Goal: Task Accomplishment & Management: Use online tool/utility

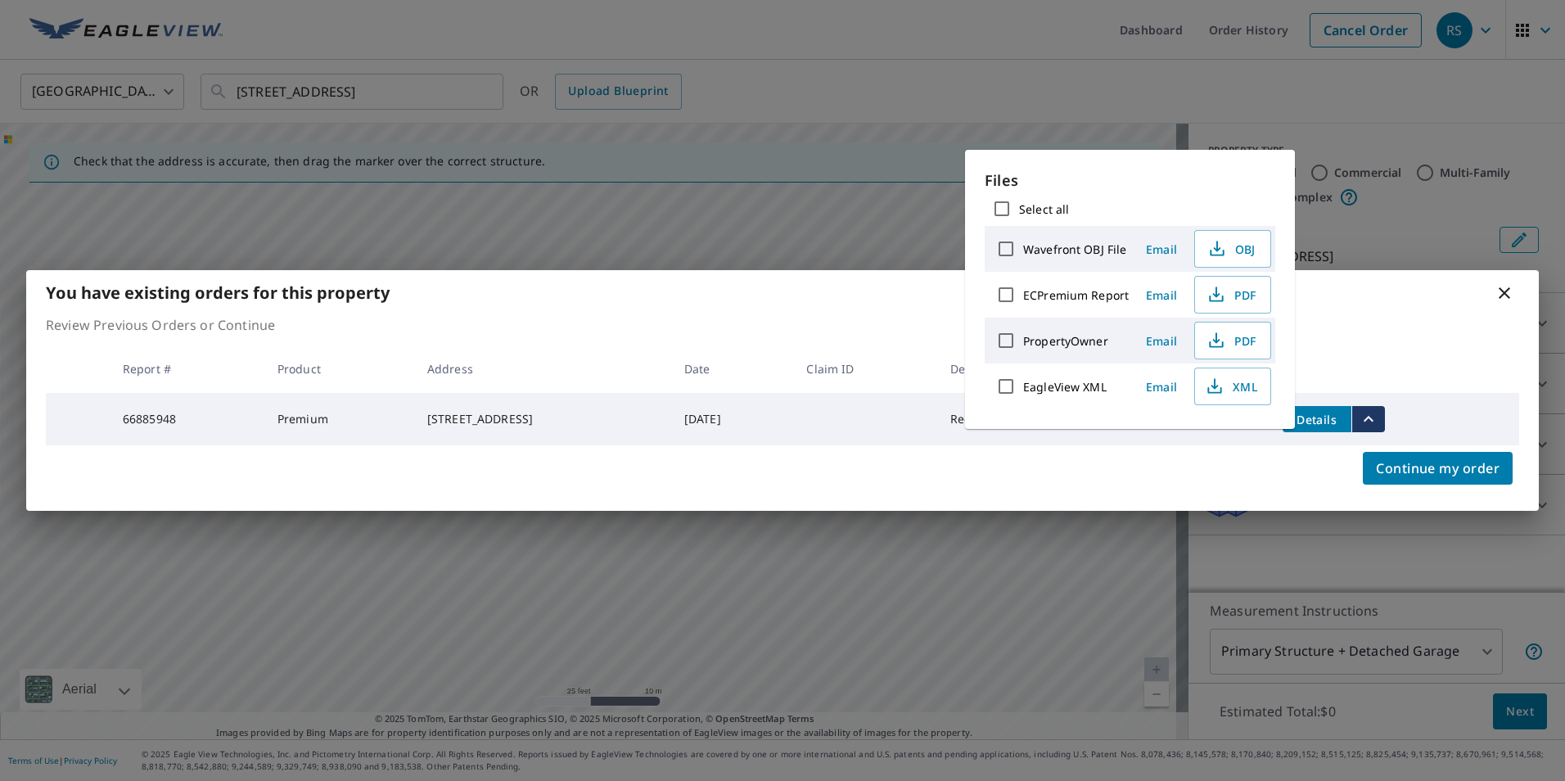
click at [784, 94] on div "You have existing orders for this property Review Previous Orders or Continue R…" at bounding box center [782, 390] width 1565 height 781
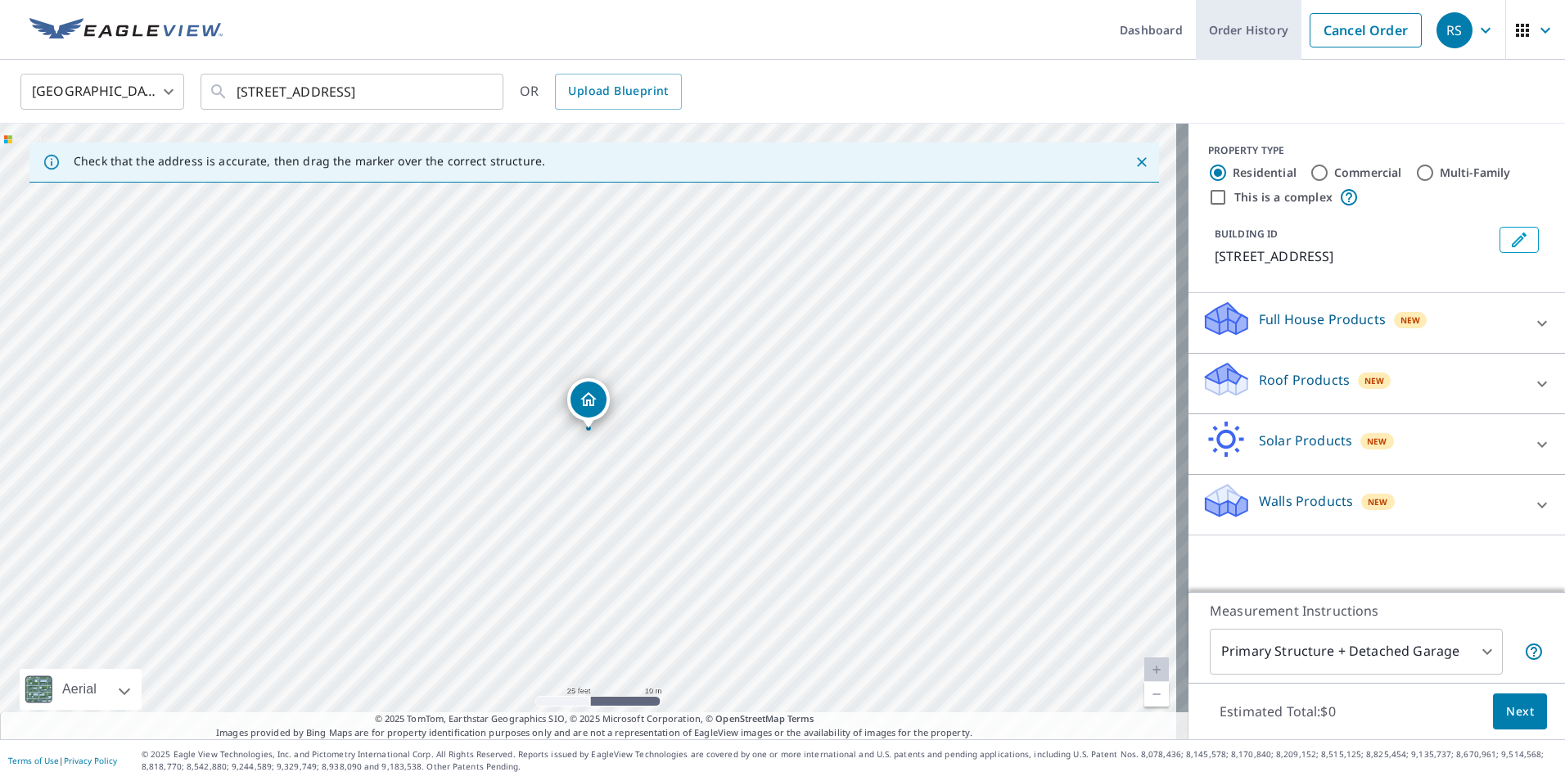
click at [1215, 34] on link "Order History" at bounding box center [1249, 30] width 106 height 60
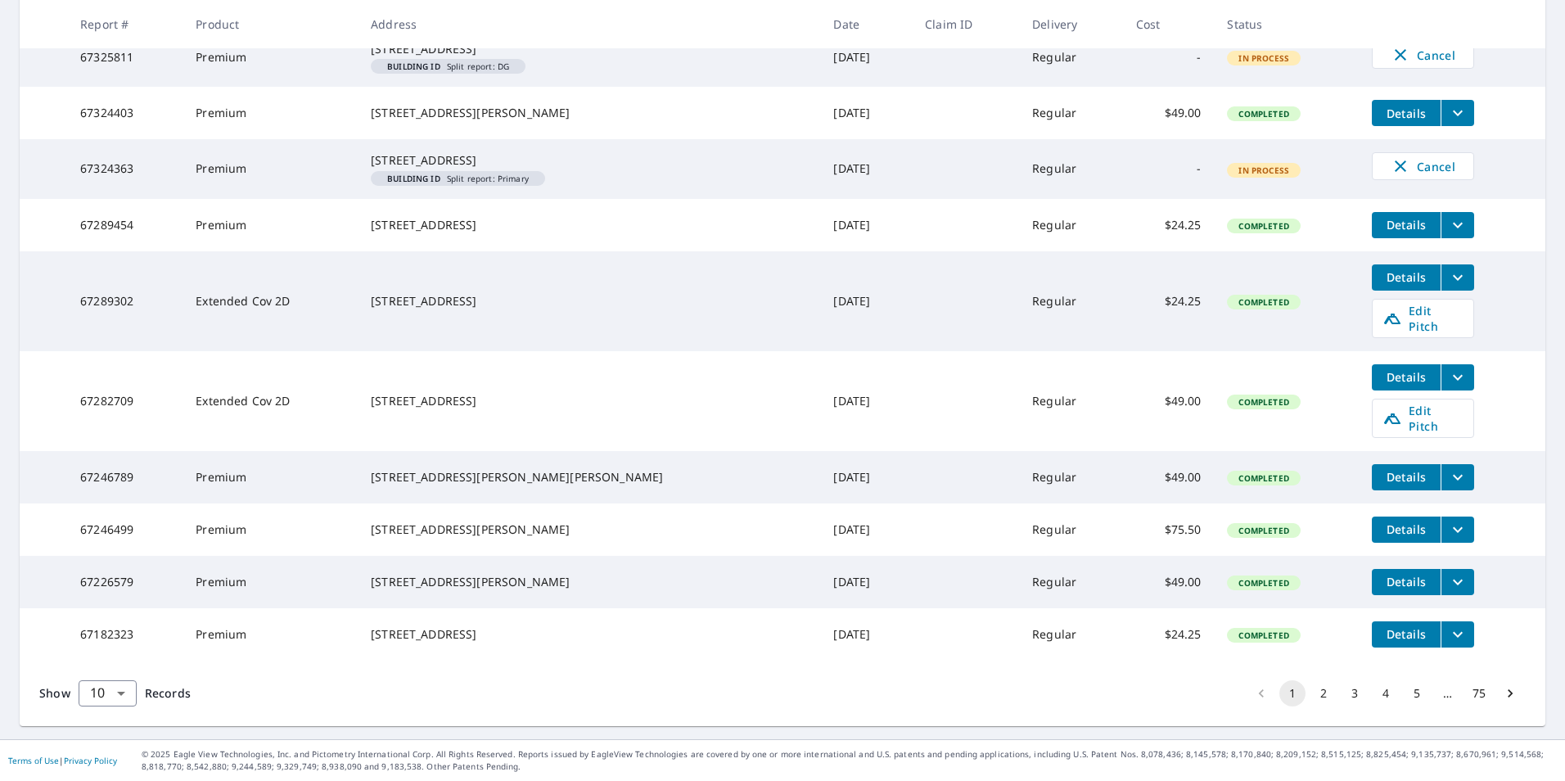
scroll to position [384, 0]
click at [1383, 303] on span "Edit Pitch" at bounding box center [1422, 318] width 81 height 31
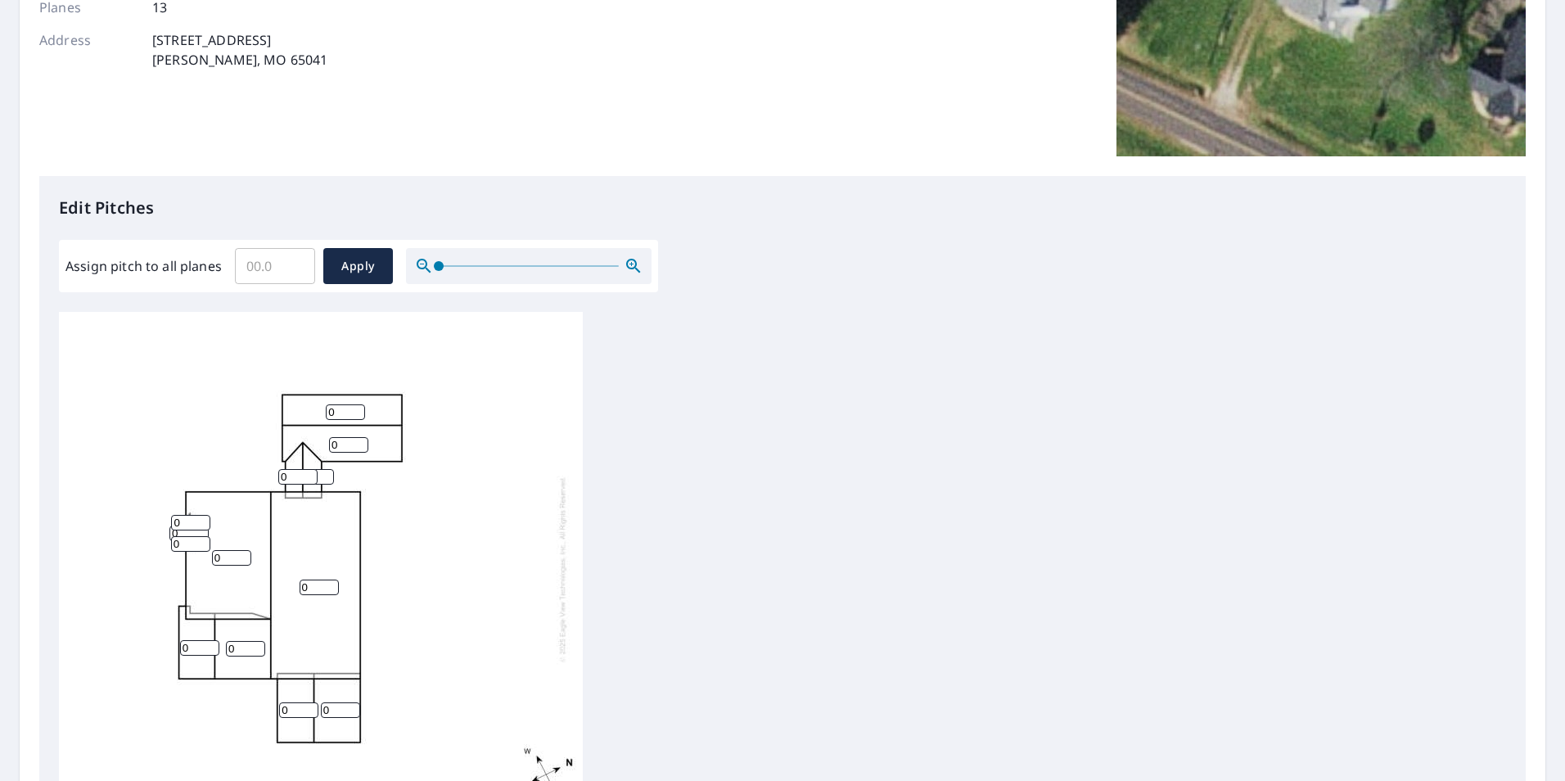
scroll to position [327, 0]
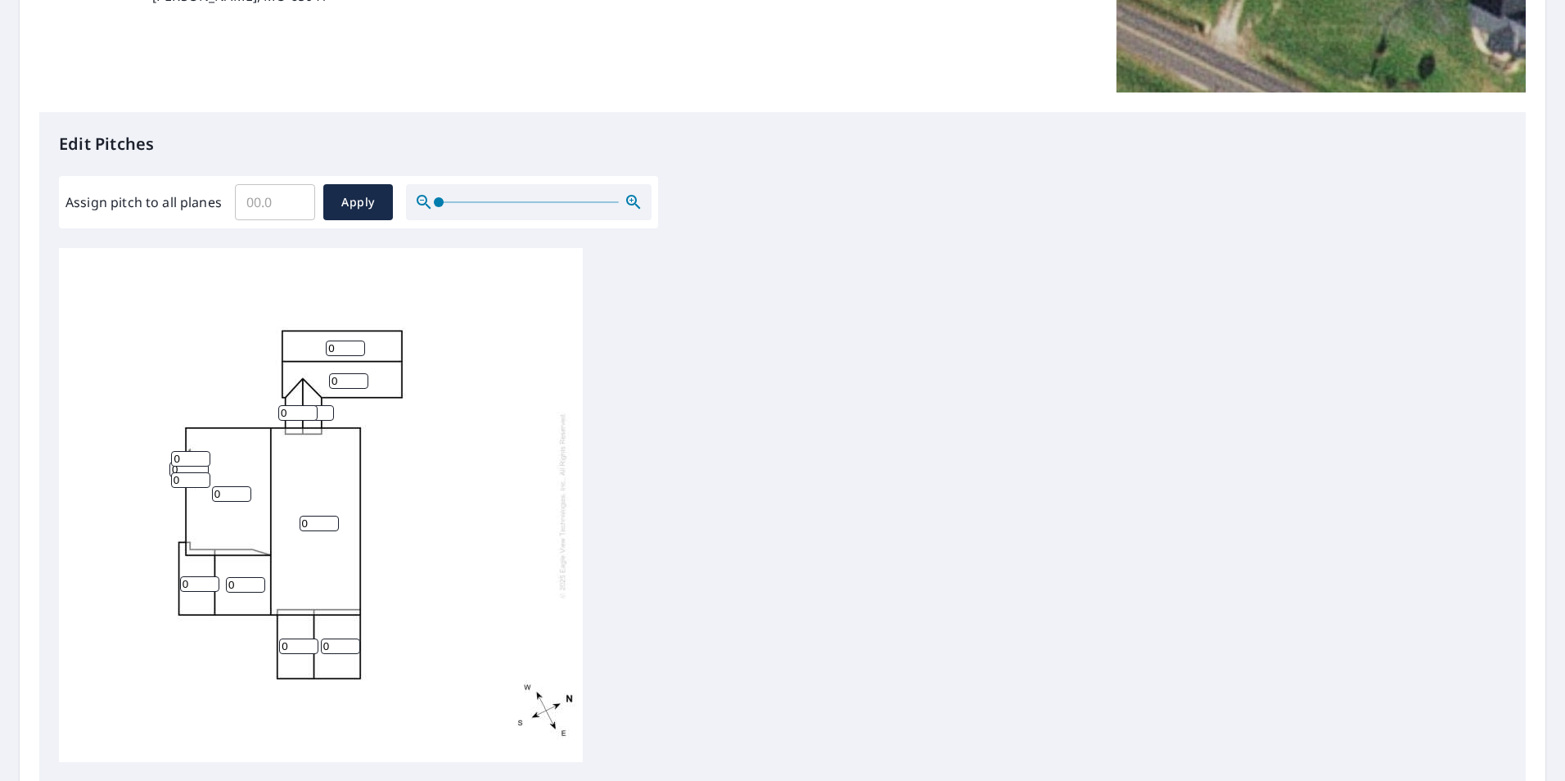
click at [318, 520] on input "0" at bounding box center [319, 524] width 39 height 16
type input "9"
click at [226, 493] on input "0" at bounding box center [231, 494] width 39 height 16
type input "9"
click at [311, 467] on div "9 9 0 0 0 0 0 0 0 0 0 0 0" at bounding box center [321, 505] width 524 height 514
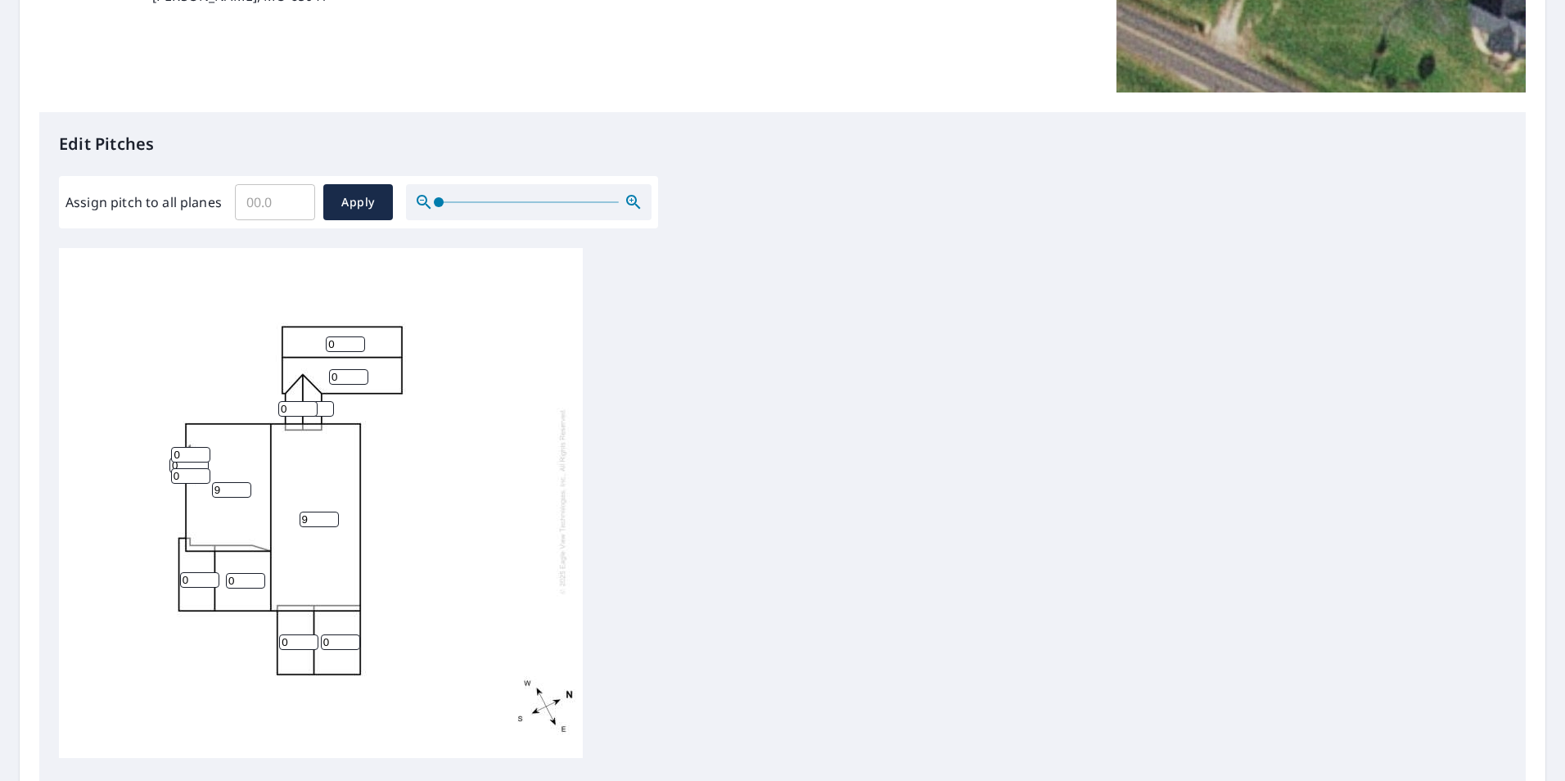
scroll to position [16, 0]
click at [308, 512] on input "9" at bounding box center [319, 520] width 39 height 16
type input "7"
click at [224, 482] on input "9" at bounding box center [231, 490] width 39 height 16
type input "7"
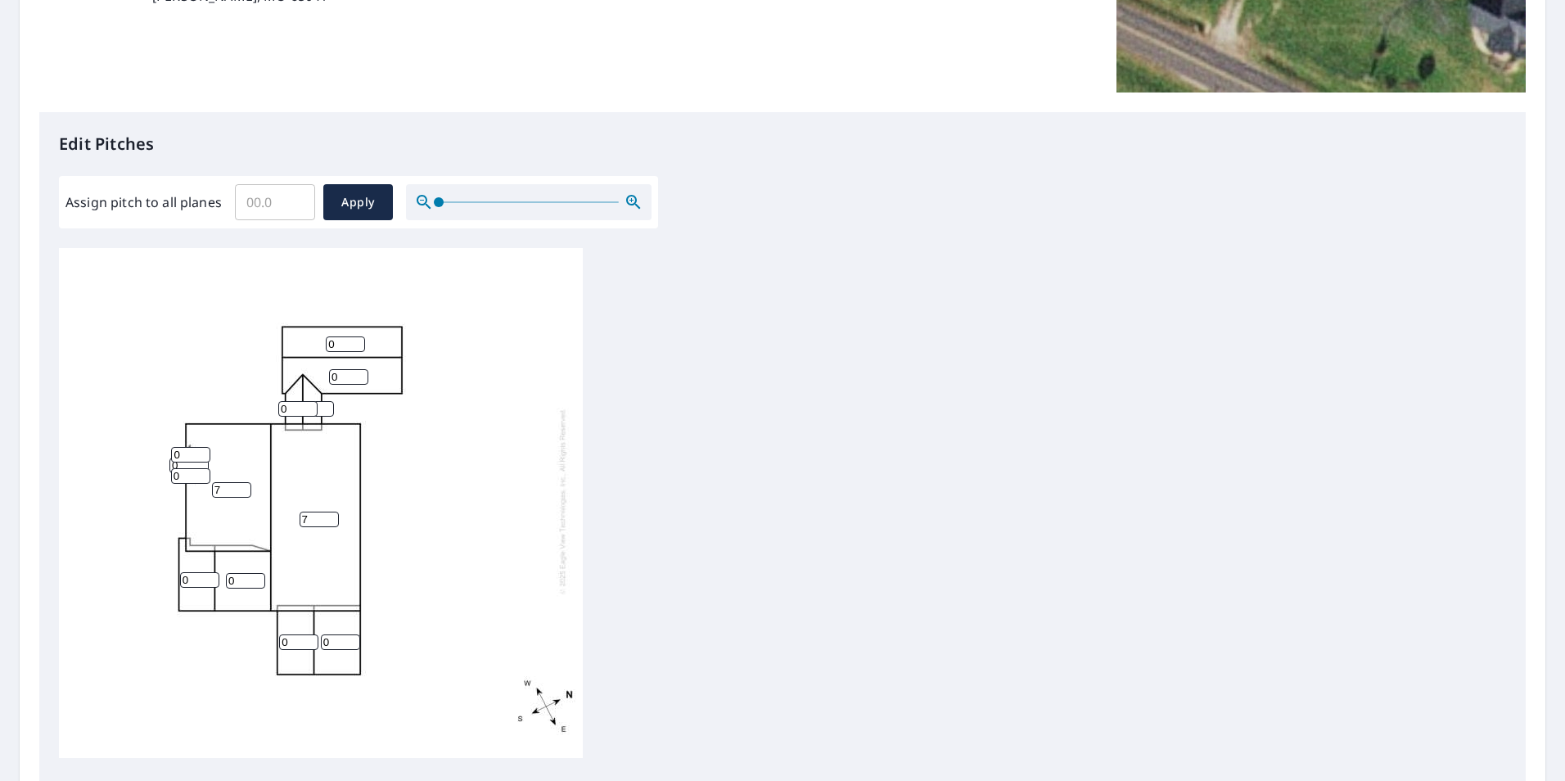
click at [341, 336] on input "0" at bounding box center [345, 344] width 39 height 16
type input "6"
click at [343, 369] on input "0" at bounding box center [348, 377] width 39 height 16
type input "6"
click at [294, 634] on input "0" at bounding box center [298, 642] width 39 height 16
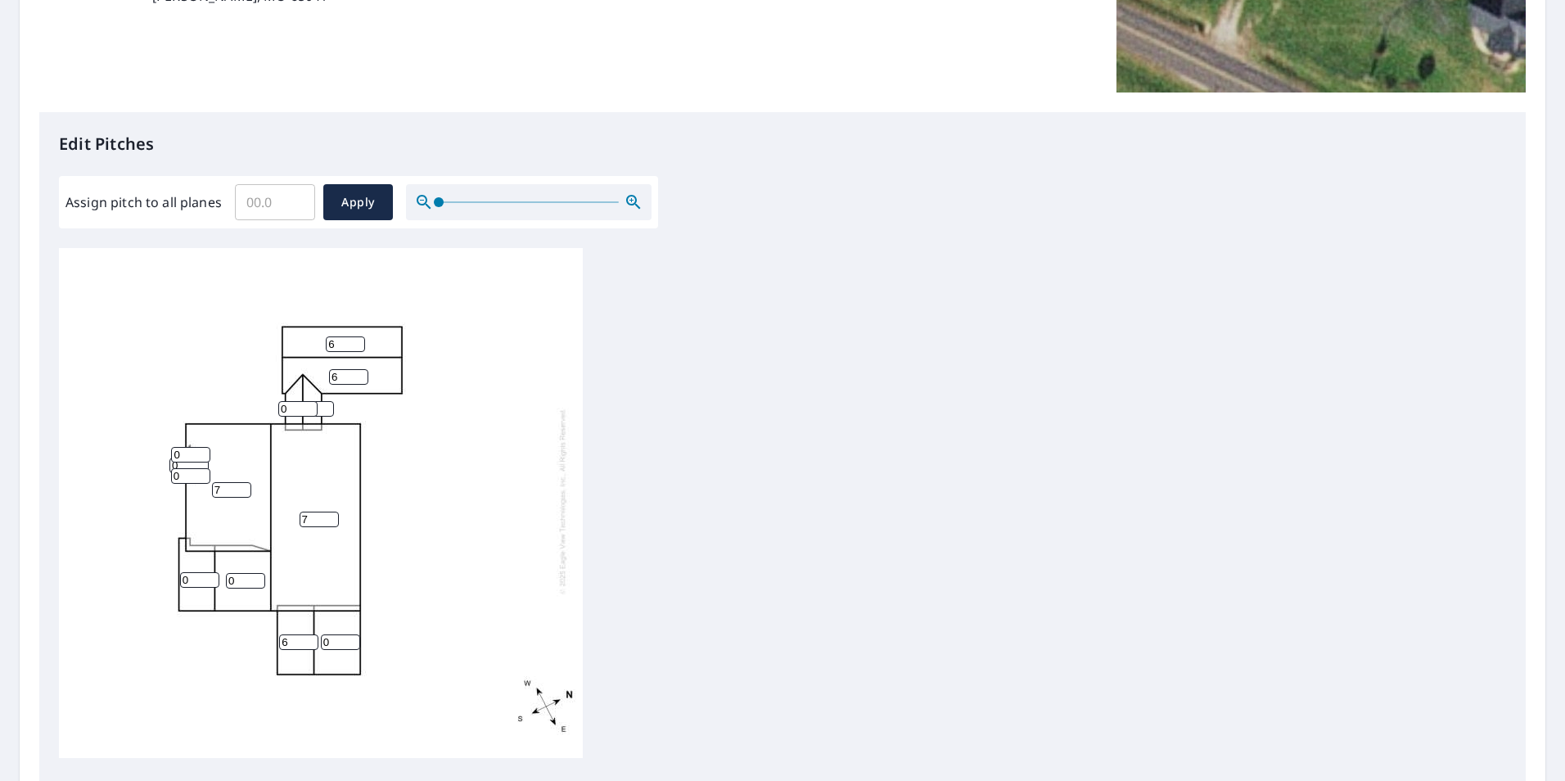
type input "6"
click at [336, 634] on input "0" at bounding box center [340, 642] width 39 height 16
type input "6"
click at [192, 468] on input "0" at bounding box center [190, 476] width 39 height 16
type input "6"
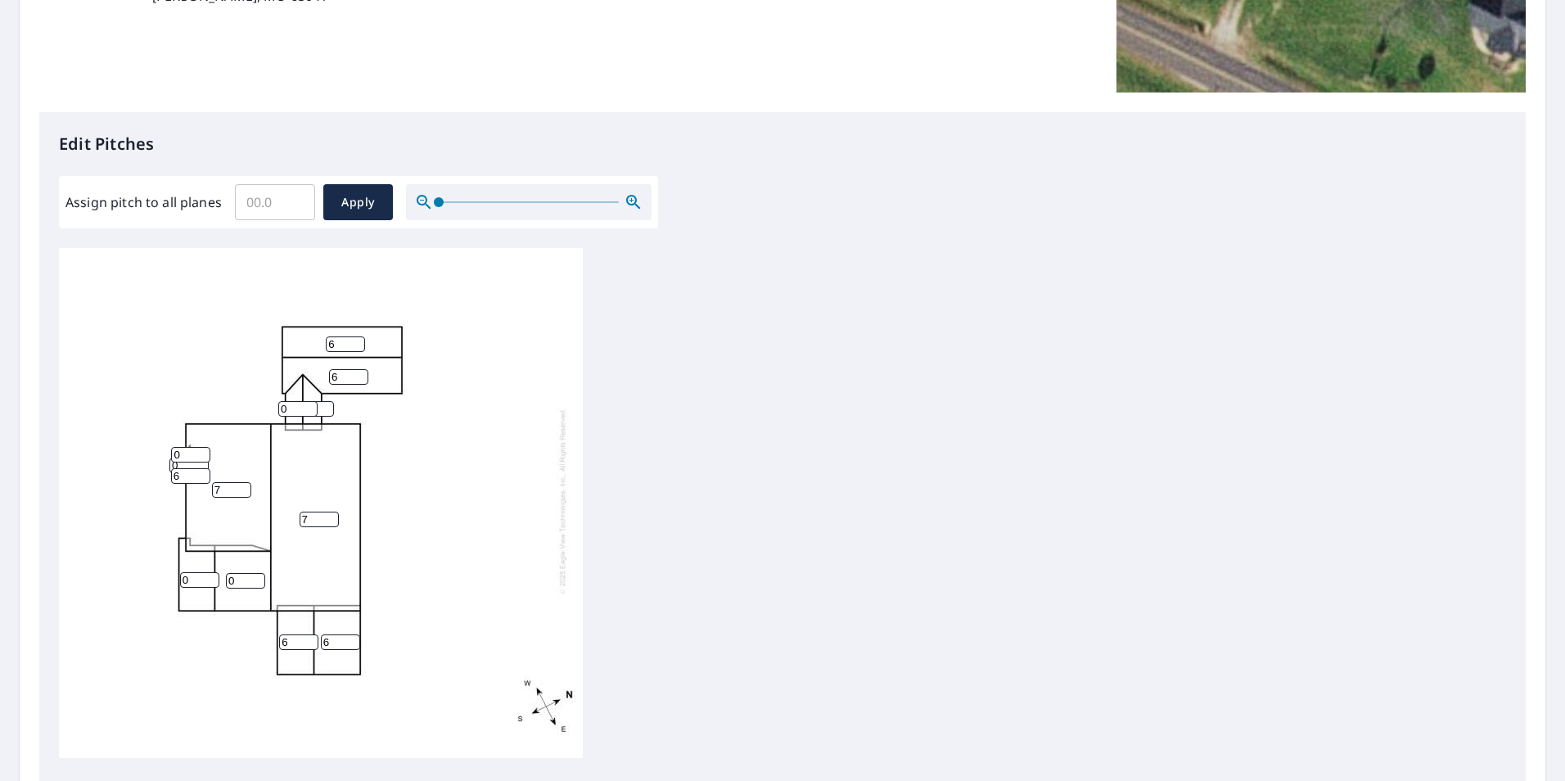
click at [187, 447] on input "0" at bounding box center [190, 455] width 39 height 16
type input "6"
click at [292, 401] on input "0" at bounding box center [297, 409] width 39 height 16
type input "6"
click at [194, 572] on input "0" at bounding box center [199, 580] width 39 height 16
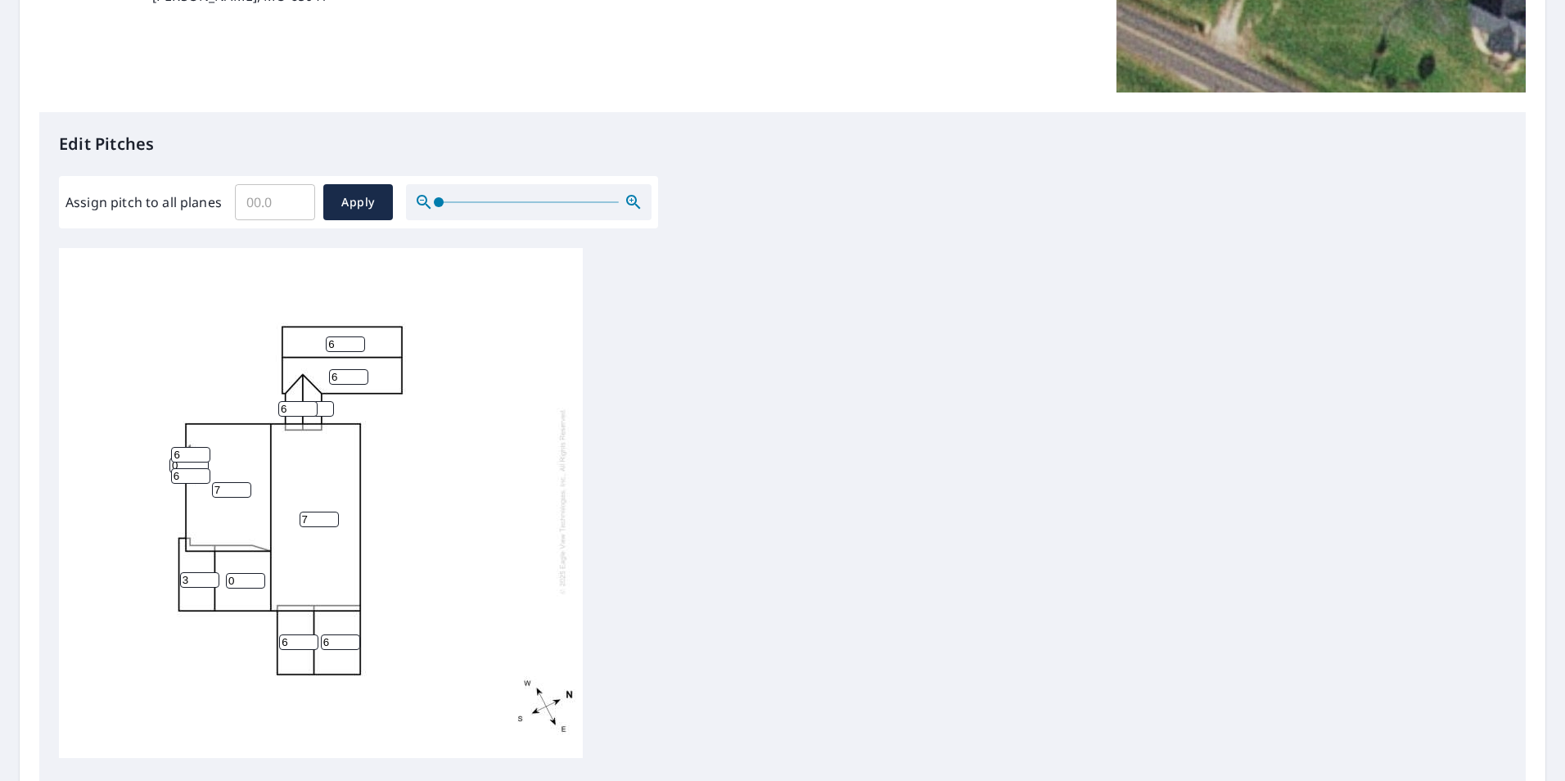
type input "3"
click at [239, 573] on input "0" at bounding box center [245, 581] width 39 height 16
type input "6"
click at [435, 559] on div "7 7 6 6 6 6 6 3 0 6 0 6 6" at bounding box center [321, 501] width 524 height 514
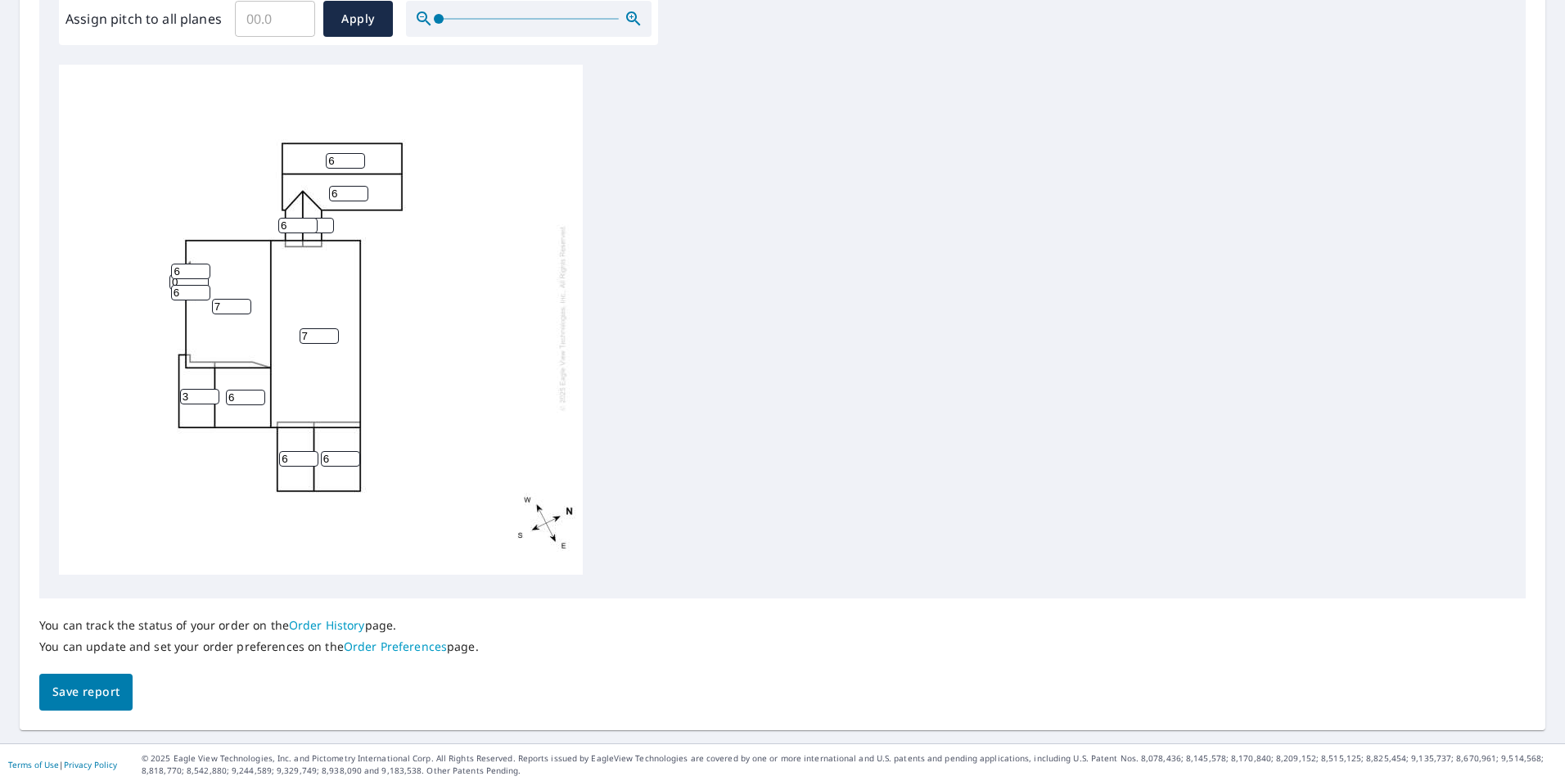
scroll to position [515, 0]
click at [75, 687] on span "Save report" at bounding box center [85, 688] width 67 height 20
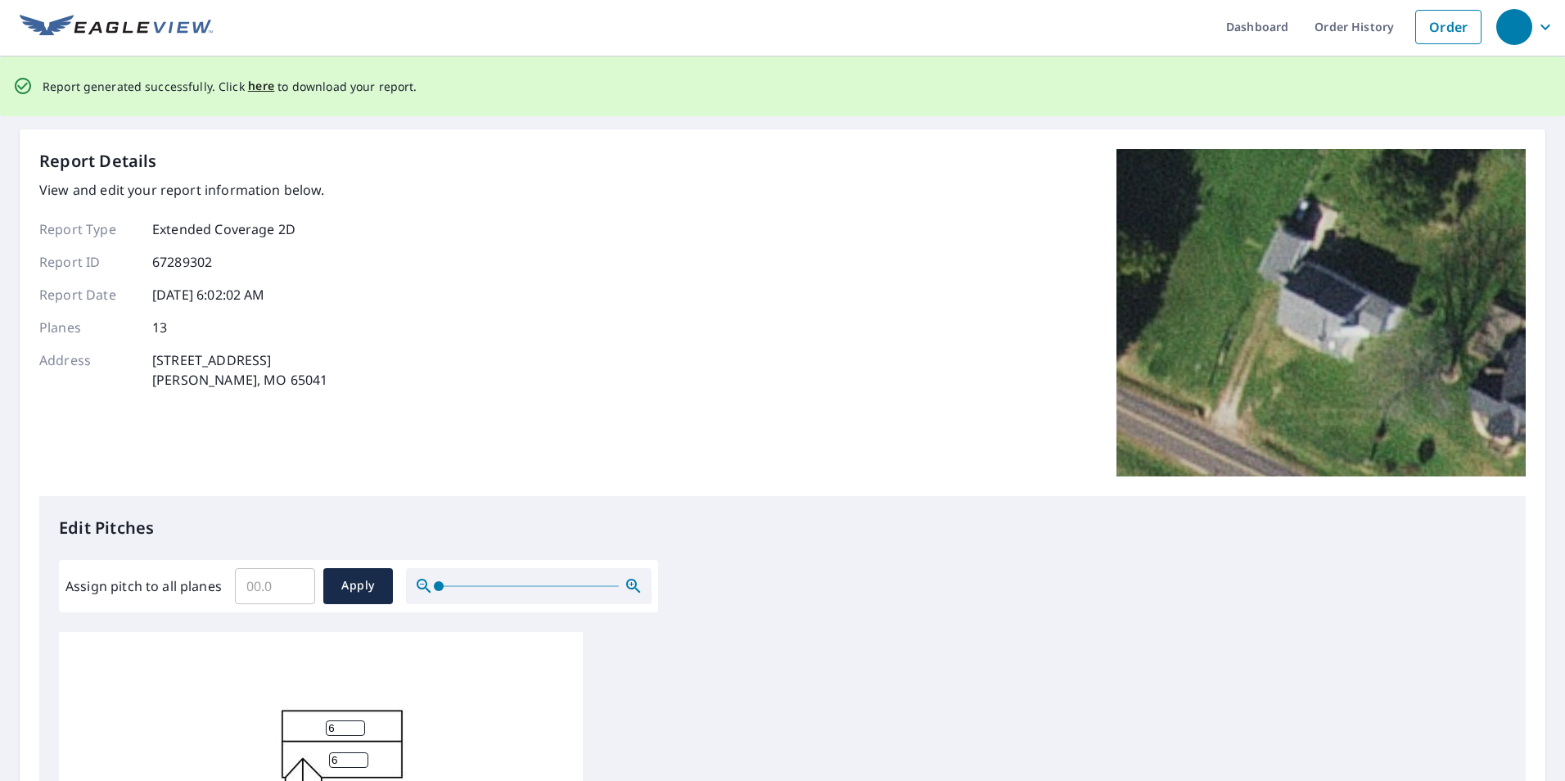
scroll to position [0, 0]
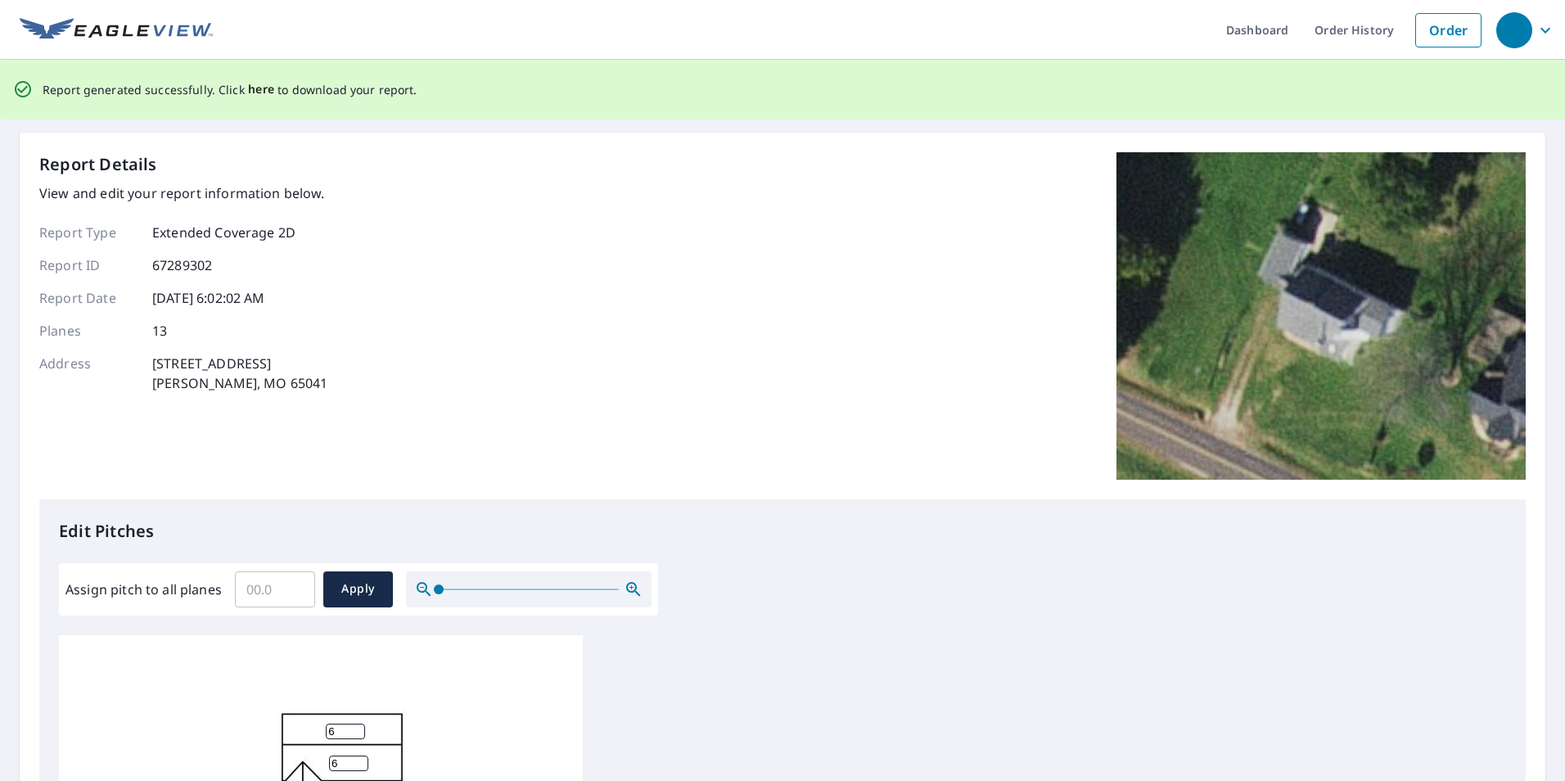
click at [259, 88] on span "here" at bounding box center [261, 89] width 27 height 20
